Goal: Check status: Check status

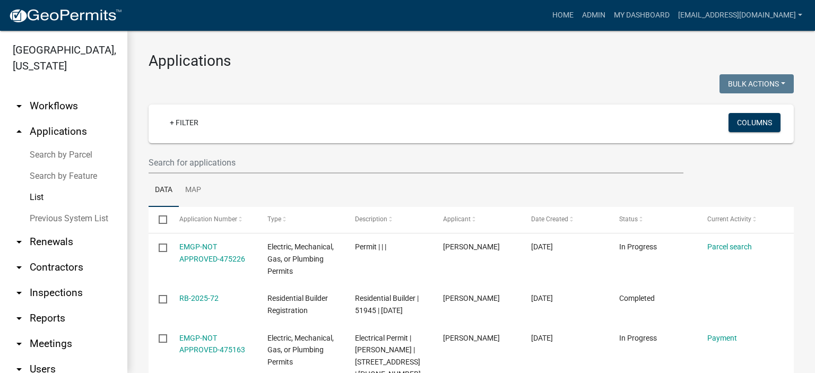
click at [39, 198] on link "List" at bounding box center [63, 197] width 127 height 21
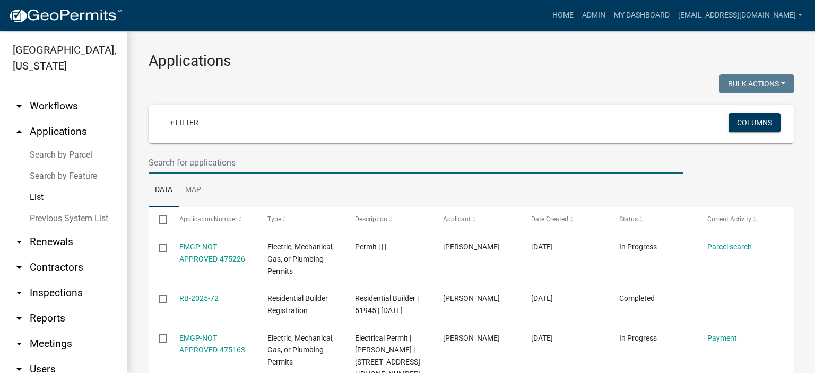
click at [278, 163] on input "text" at bounding box center [415, 163] width 535 height 22
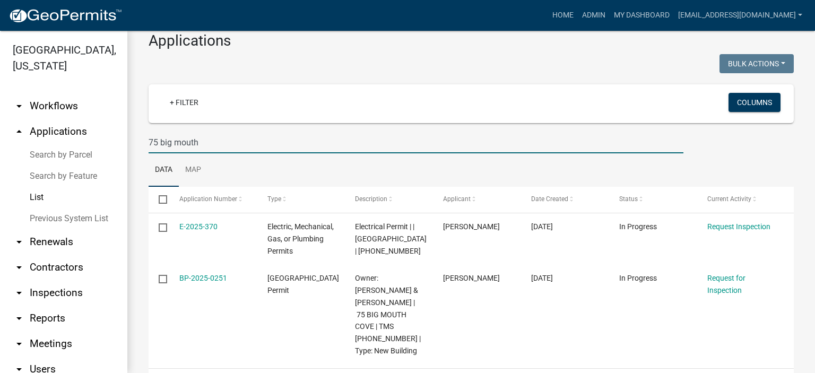
scroll to position [75, 0]
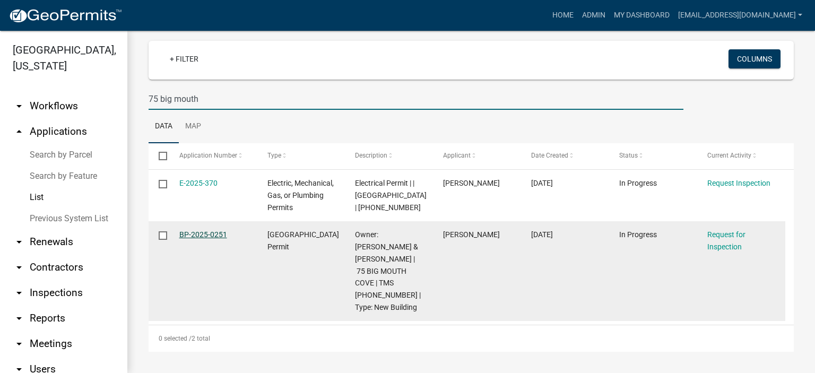
type input "75 big mouth"
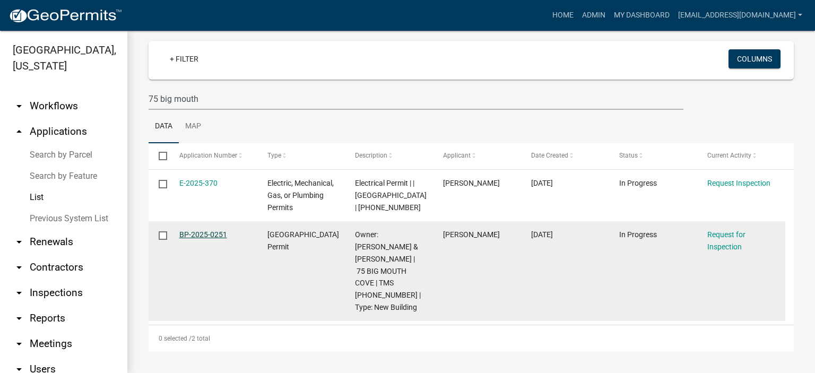
click at [197, 237] on link "BP-2025-0251" at bounding box center [203, 234] width 48 height 8
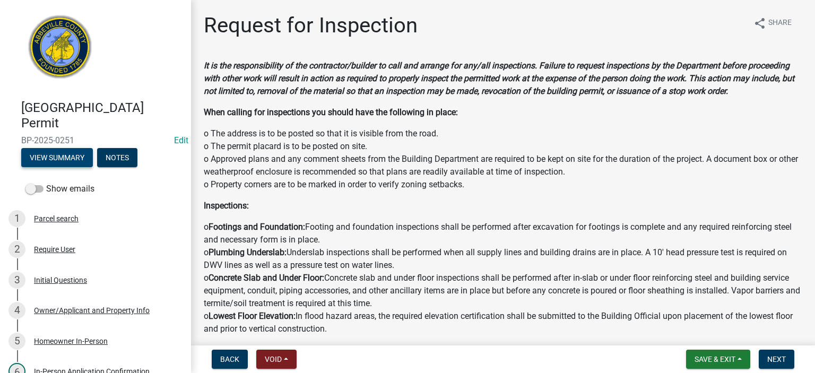
click at [57, 153] on button "View Summary" at bounding box center [57, 157] width 72 height 19
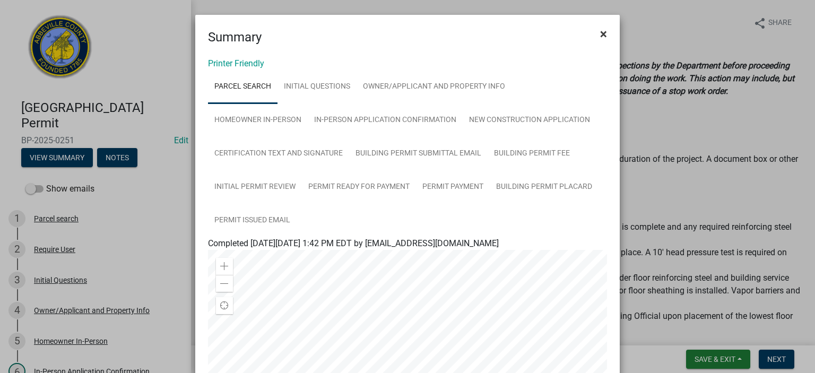
click at [600, 32] on span "×" at bounding box center [603, 34] width 7 height 15
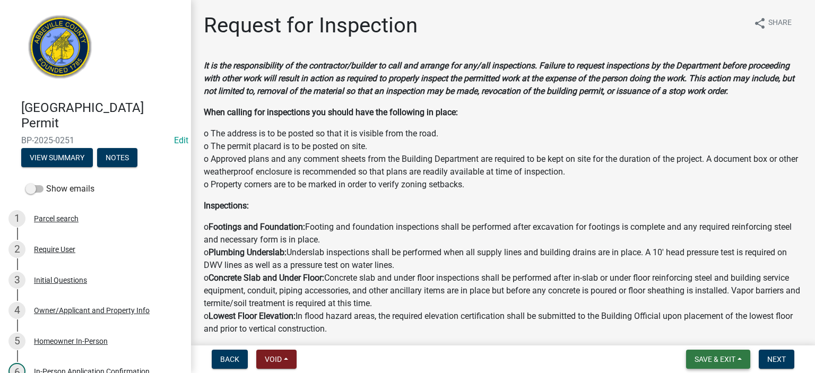
click at [719, 356] on span "Save & Exit" at bounding box center [714, 359] width 41 height 8
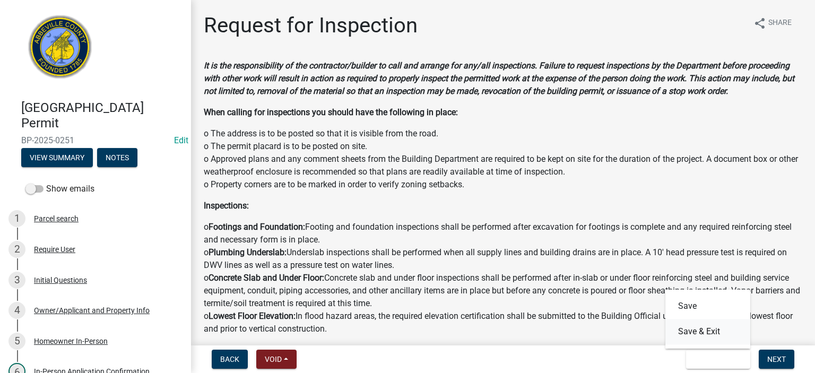
click at [704, 329] on button "Save & Exit" at bounding box center [707, 331] width 85 height 25
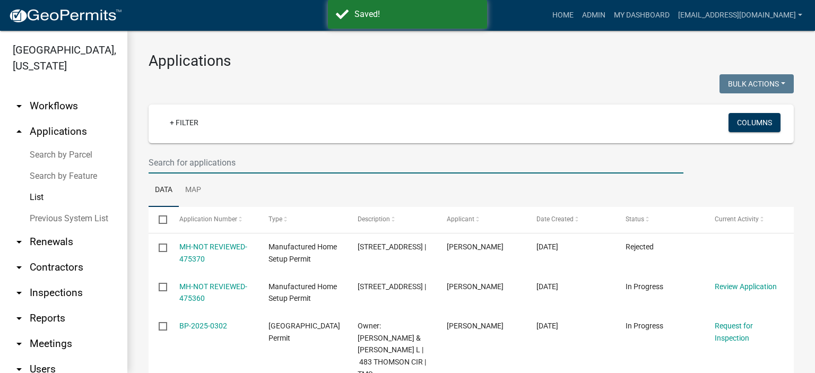
click at [268, 161] on input "text" at bounding box center [415, 163] width 535 height 22
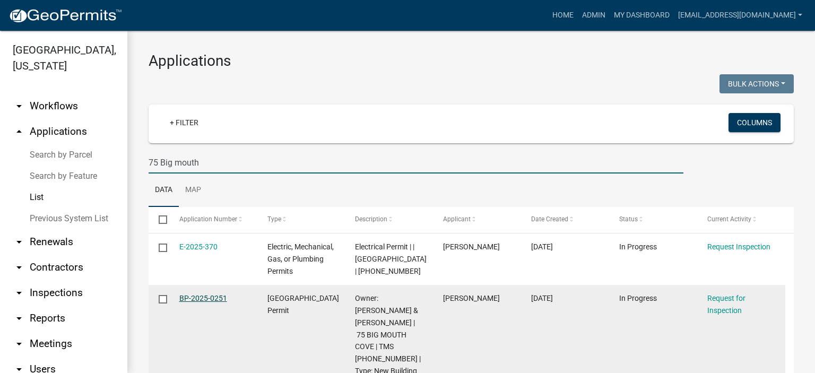
type input "75 Big mouth"
click at [210, 302] on link "BP-2025-0251" at bounding box center [203, 298] width 48 height 8
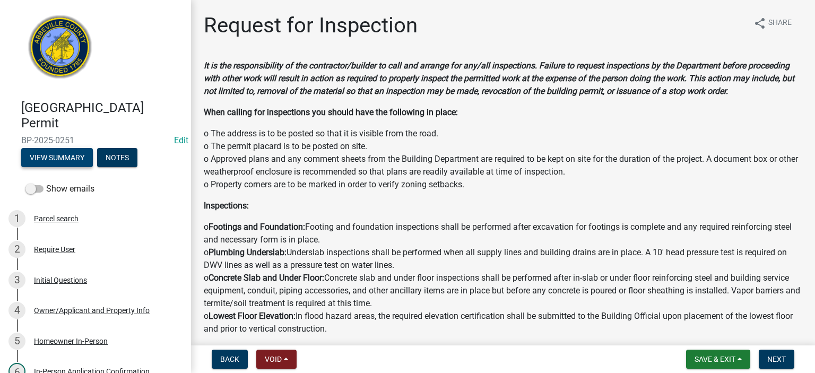
click at [74, 153] on button "View Summary" at bounding box center [57, 157] width 72 height 19
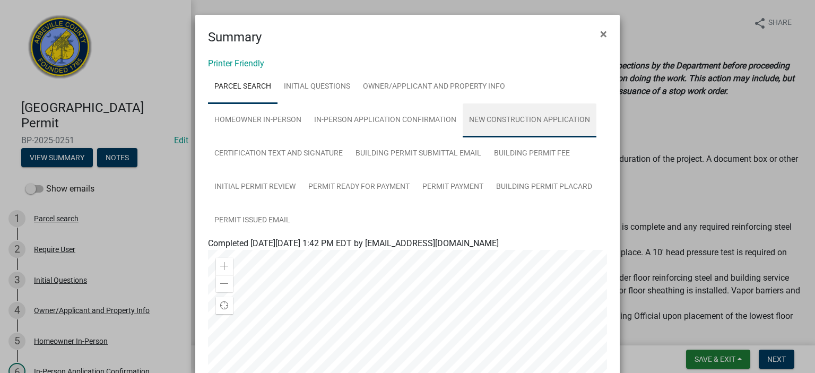
click at [500, 118] on link "New Construction Application" at bounding box center [529, 120] width 134 height 34
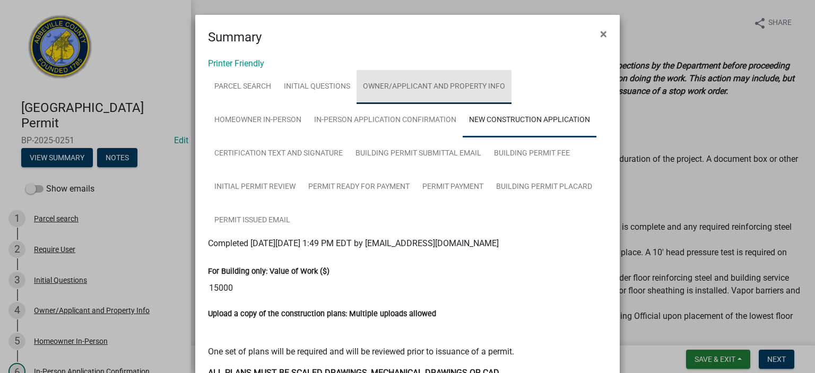
click at [400, 84] on link "Owner/Applicant and Property Info" at bounding box center [433, 87] width 155 height 34
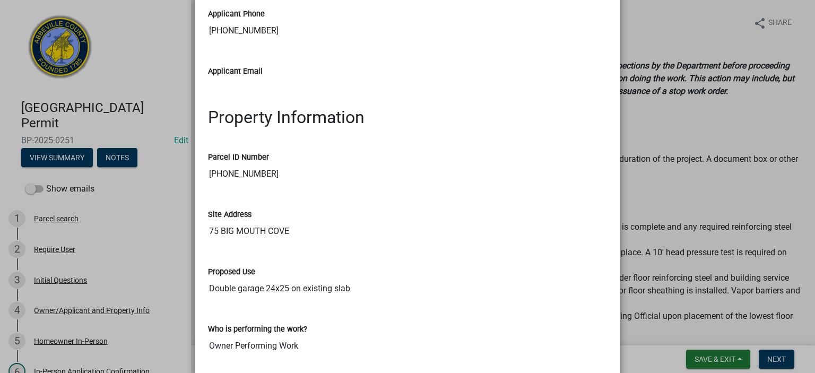
scroll to position [670, 0]
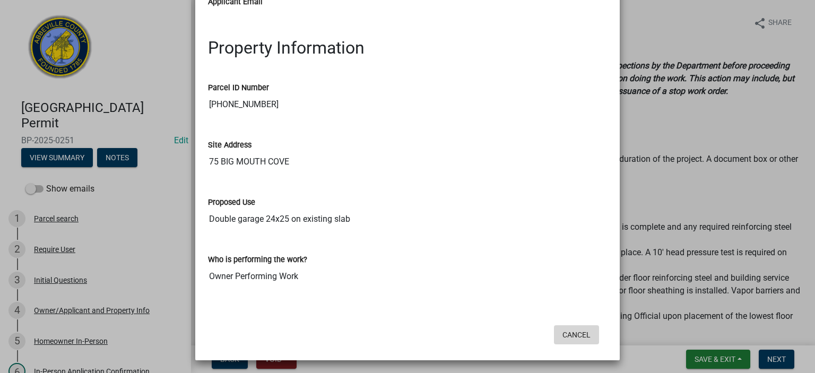
click at [571, 326] on button "Cancel" at bounding box center [576, 334] width 45 height 19
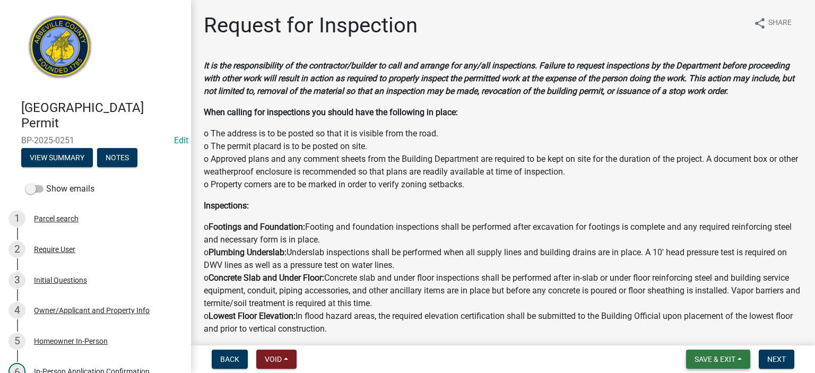
click at [714, 362] on span "Save & Exit" at bounding box center [714, 359] width 41 height 8
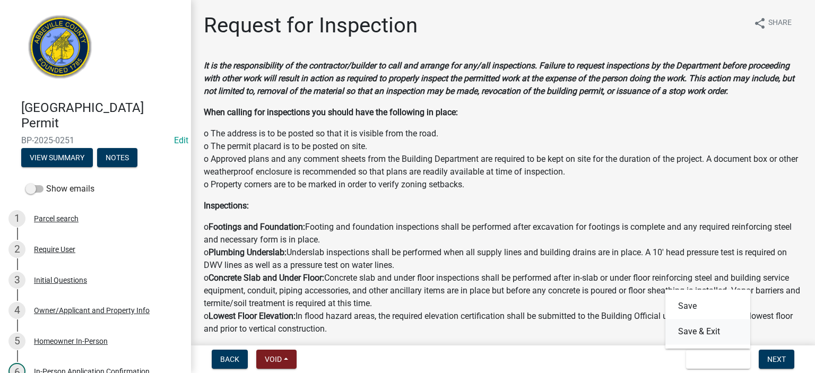
click at [697, 333] on button "Save & Exit" at bounding box center [707, 331] width 85 height 25
